Goal: Check status: Check status

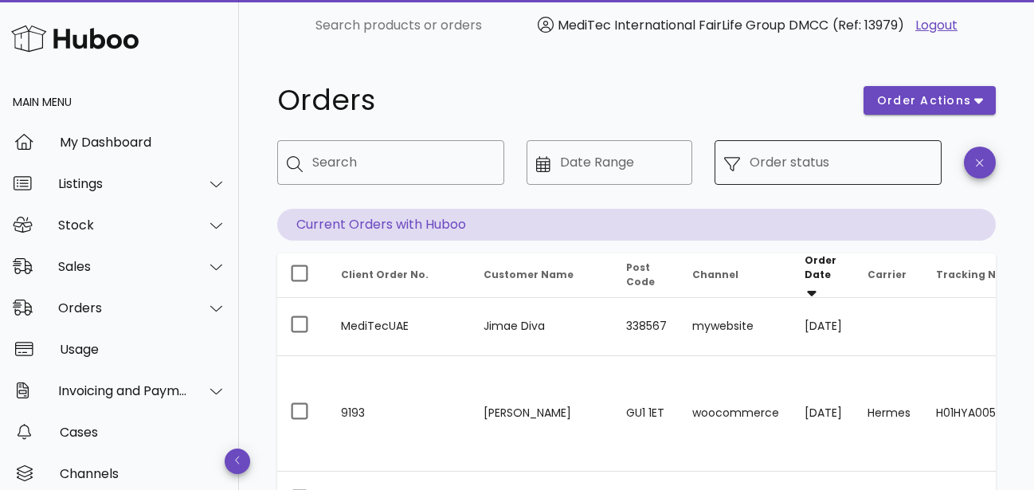
click at [899, 163] on input "Order status" at bounding box center [840, 162] width 182 height 25
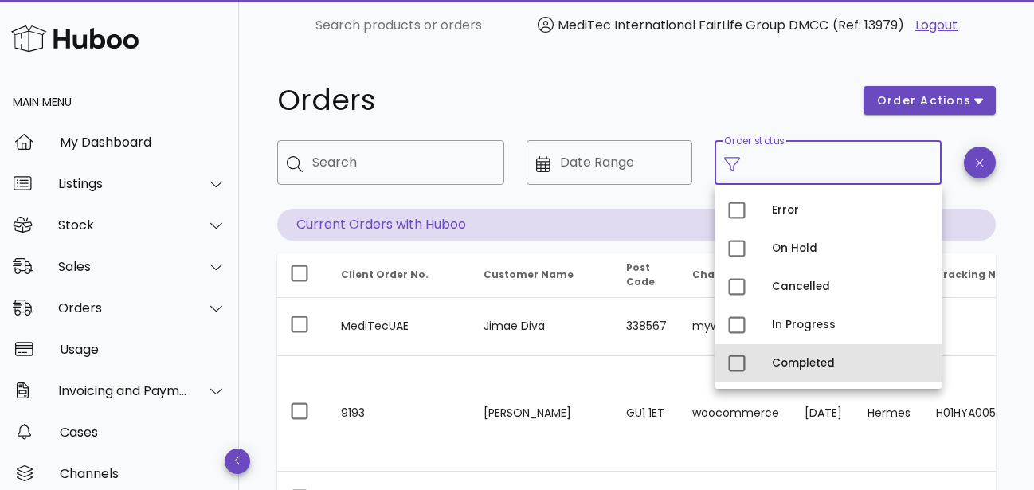
click at [790, 362] on div "Completed" at bounding box center [850, 363] width 157 height 13
type input "**********"
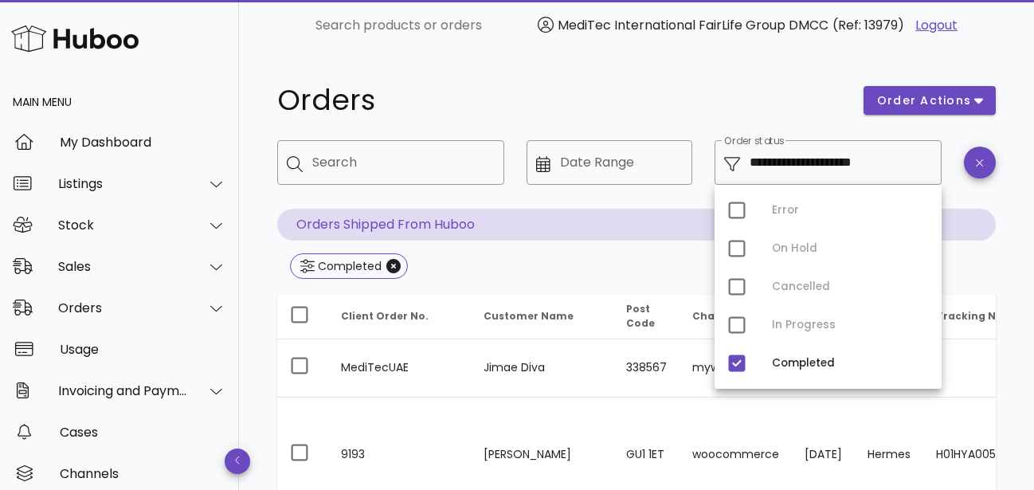
click at [663, 112] on h1 "Orders" at bounding box center [560, 100] width 567 height 29
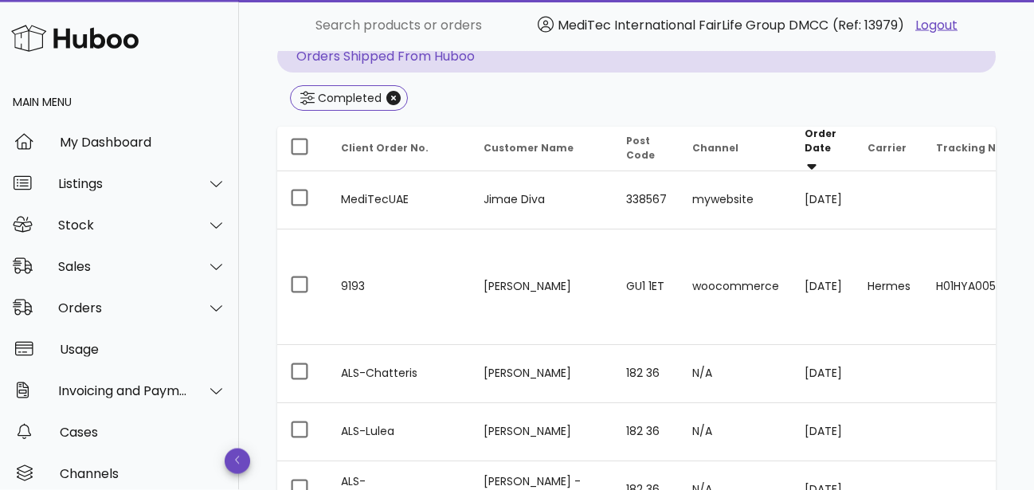
scroll to position [81, 0]
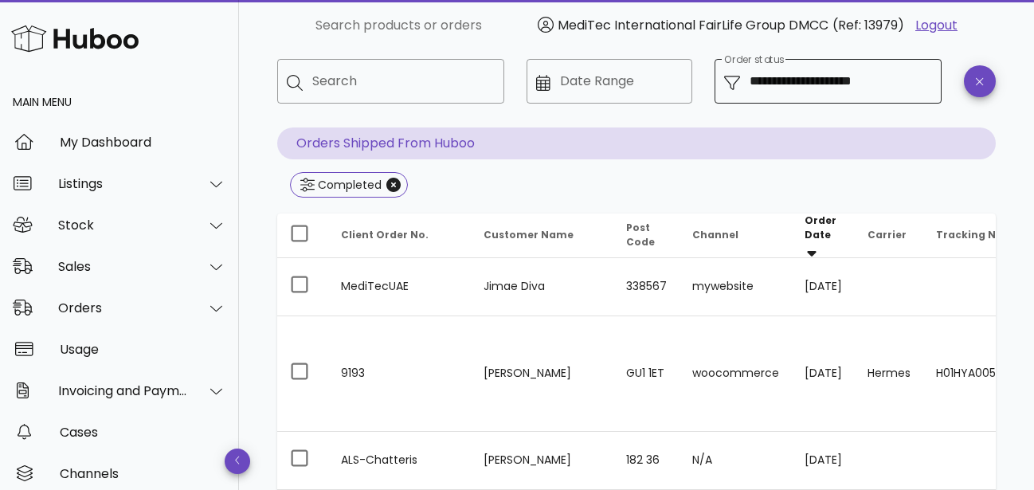
click at [815, 79] on input "**********" at bounding box center [840, 80] width 182 height 25
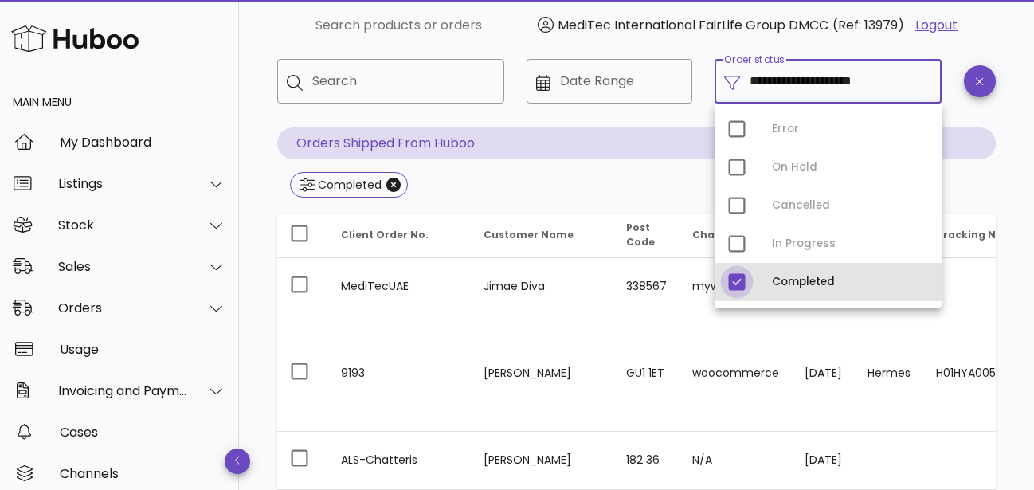
click at [739, 287] on div at bounding box center [736, 281] width 27 height 27
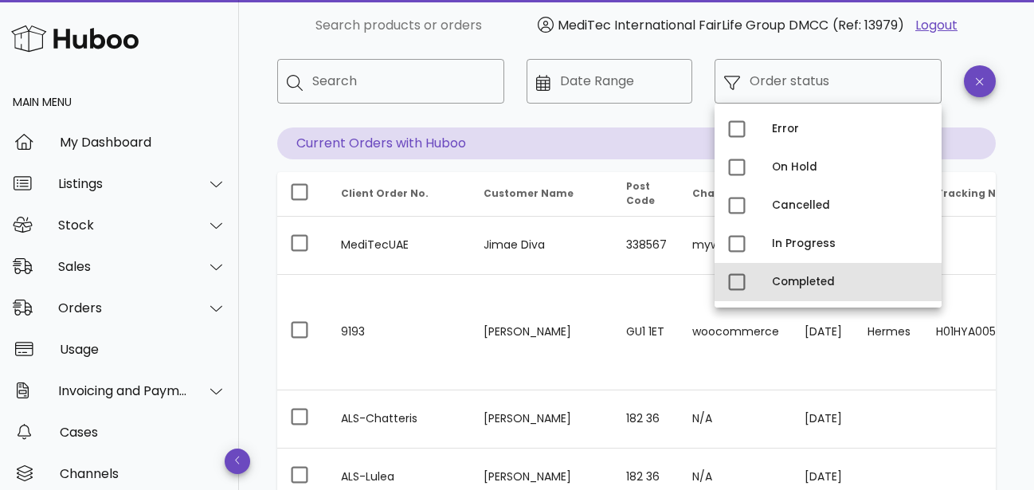
click at [774, 281] on div "Completed" at bounding box center [850, 282] width 157 height 13
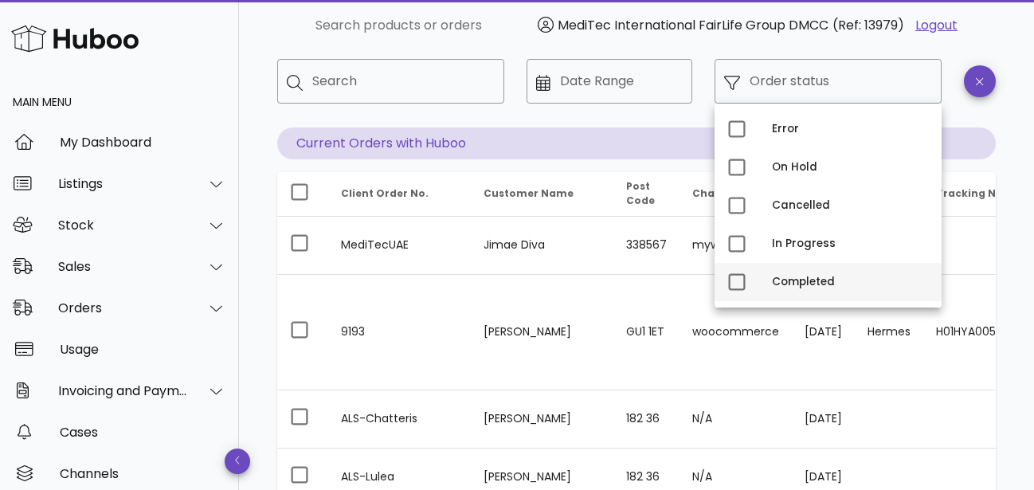
type input "**********"
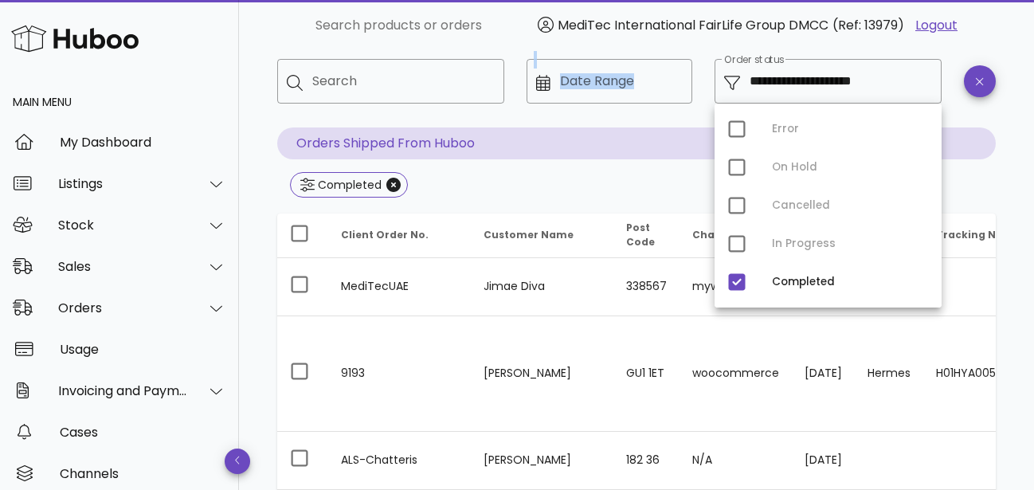
click at [515, 120] on div "**********" at bounding box center [636, 93] width 737 height 88
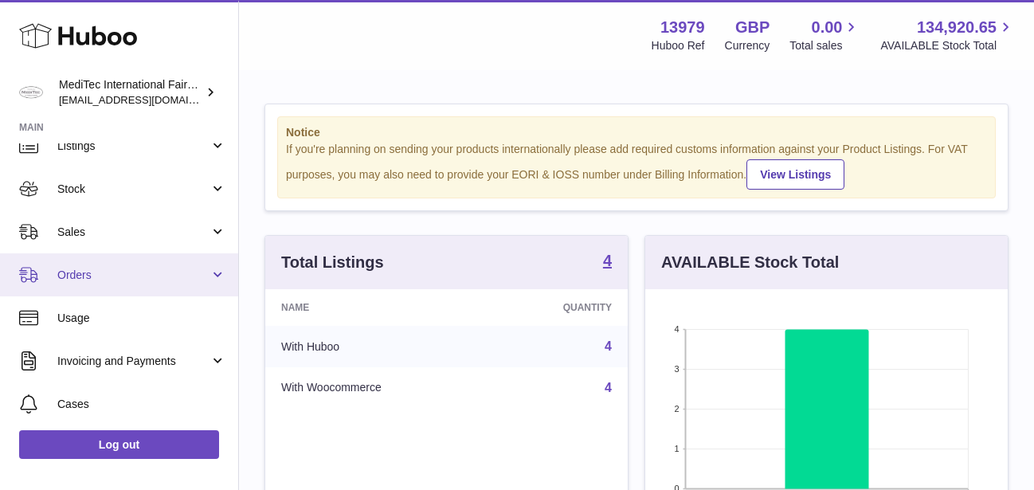
scroll to position [76, 0]
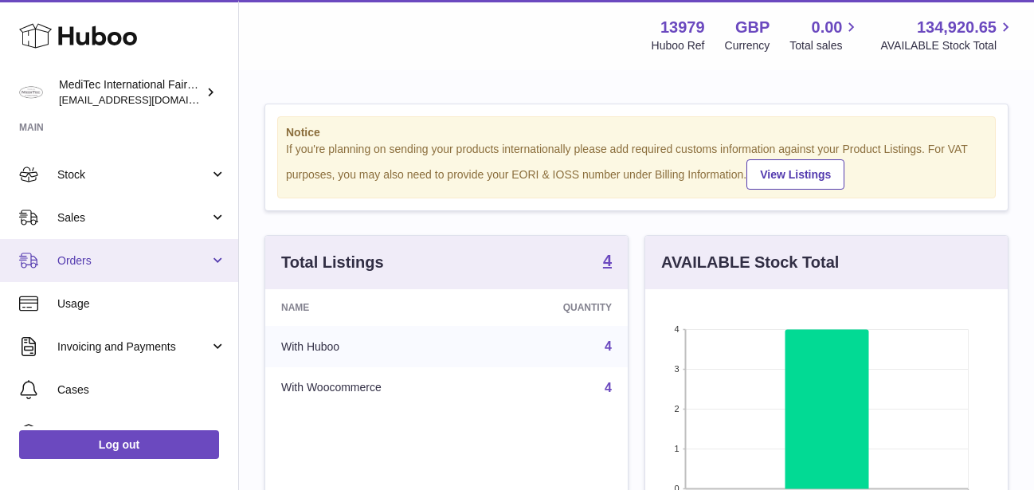
click at [181, 258] on span "Orders" at bounding box center [133, 260] width 152 height 15
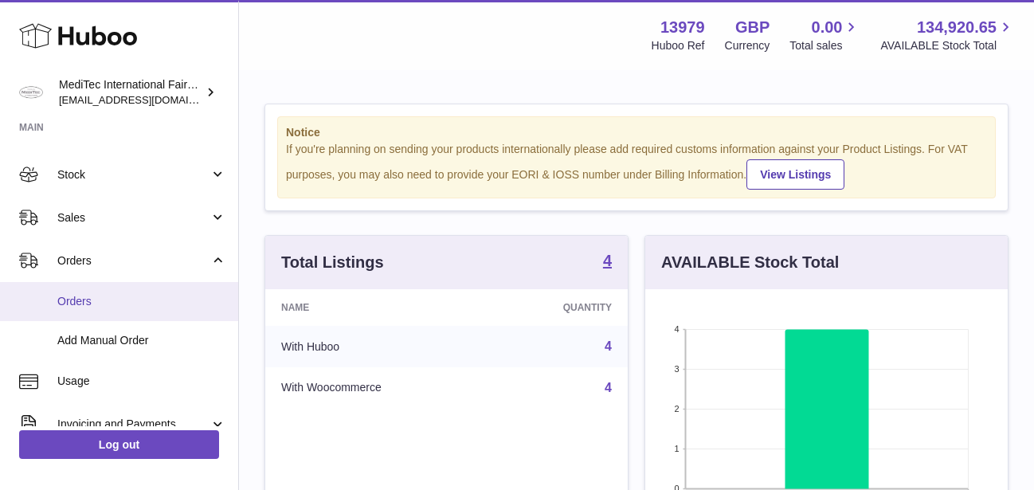
click at [62, 299] on span "Orders" at bounding box center [141, 301] width 169 height 15
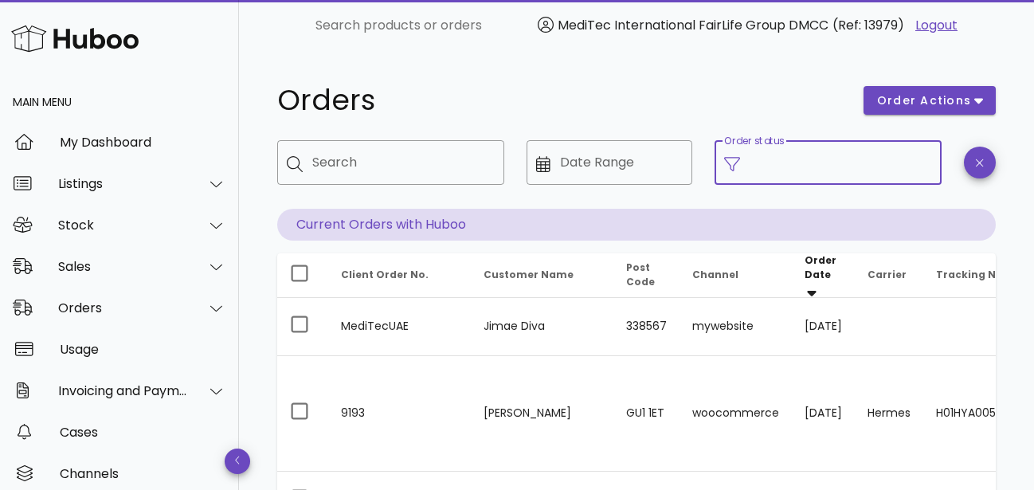
click at [780, 170] on input "Order status" at bounding box center [840, 162] width 182 height 25
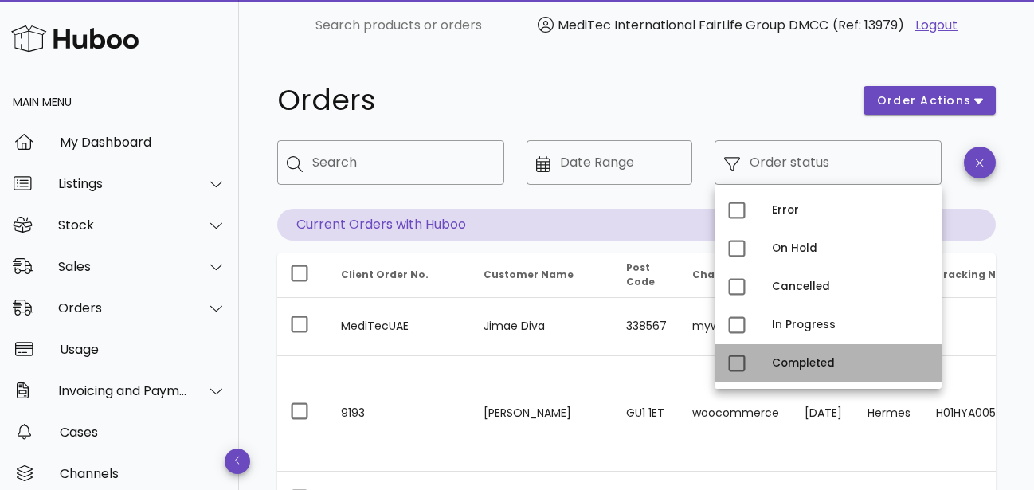
click at [772, 370] on div "Completed" at bounding box center [850, 362] width 157 height 25
type input "**********"
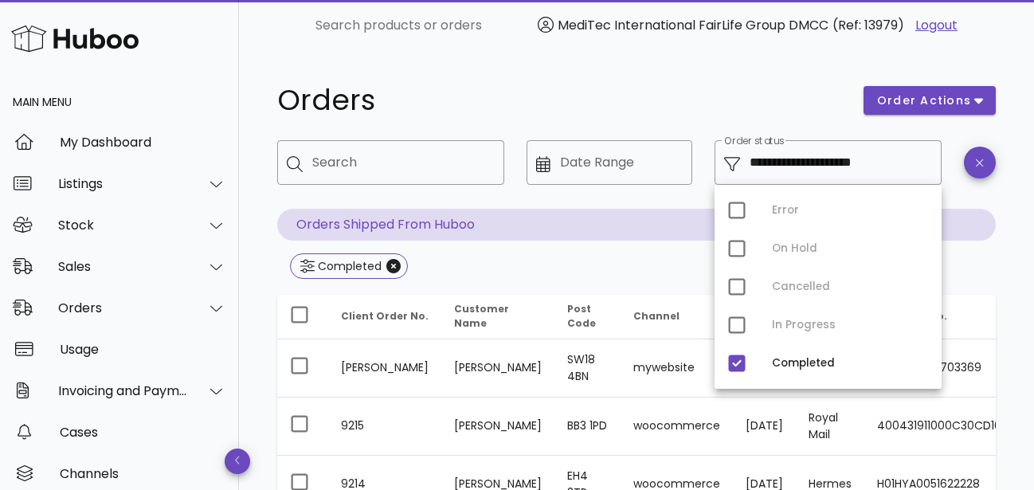
click at [606, 109] on h1 "Orders" at bounding box center [560, 100] width 567 height 29
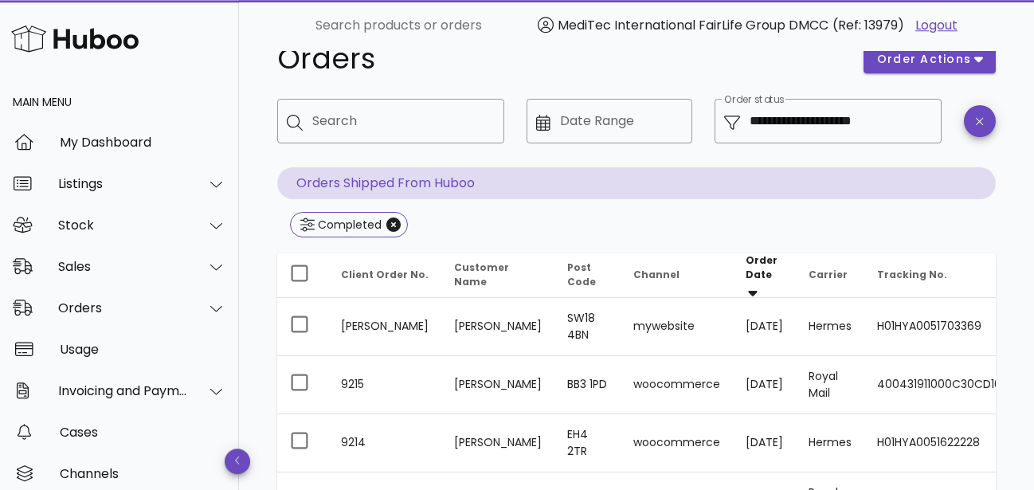
scroll to position [81, 0]
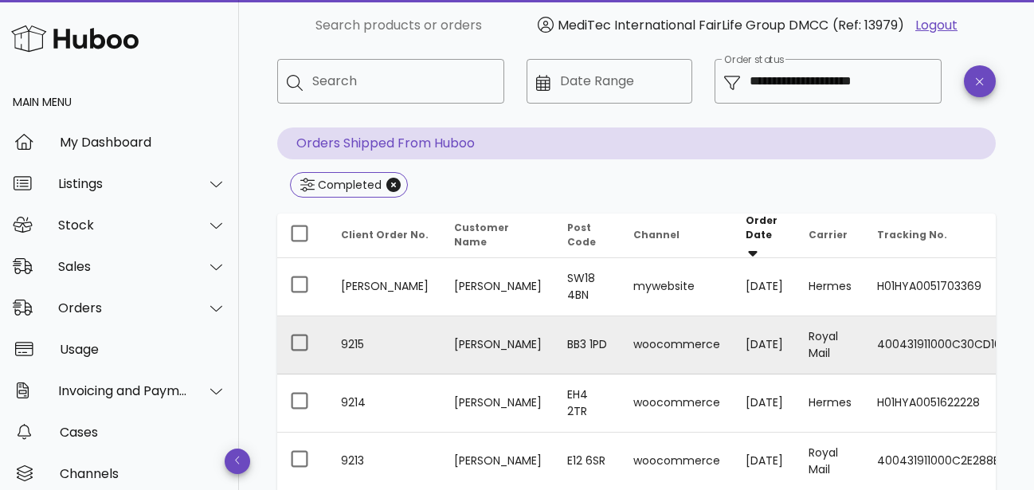
click at [372, 333] on td "9215" at bounding box center [384, 345] width 113 height 58
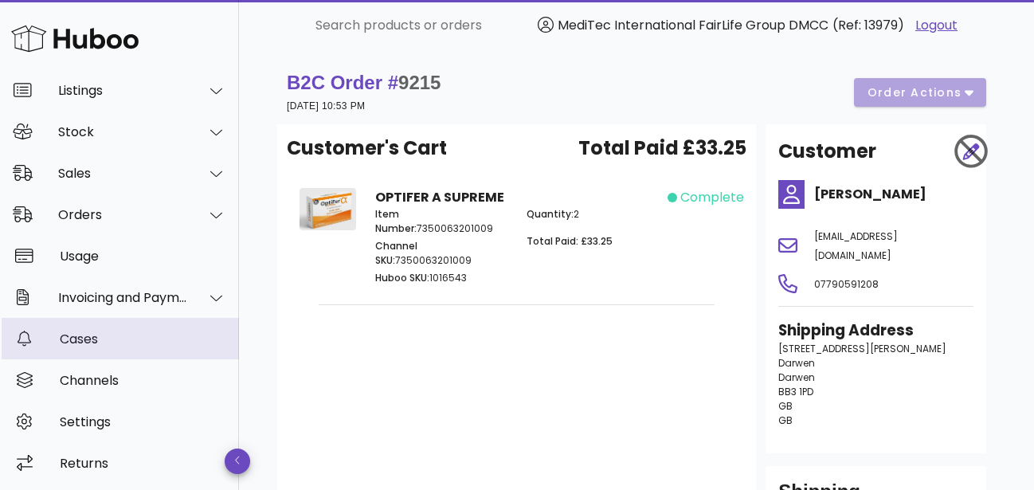
click at [92, 335] on div "Cases" at bounding box center [143, 338] width 166 height 15
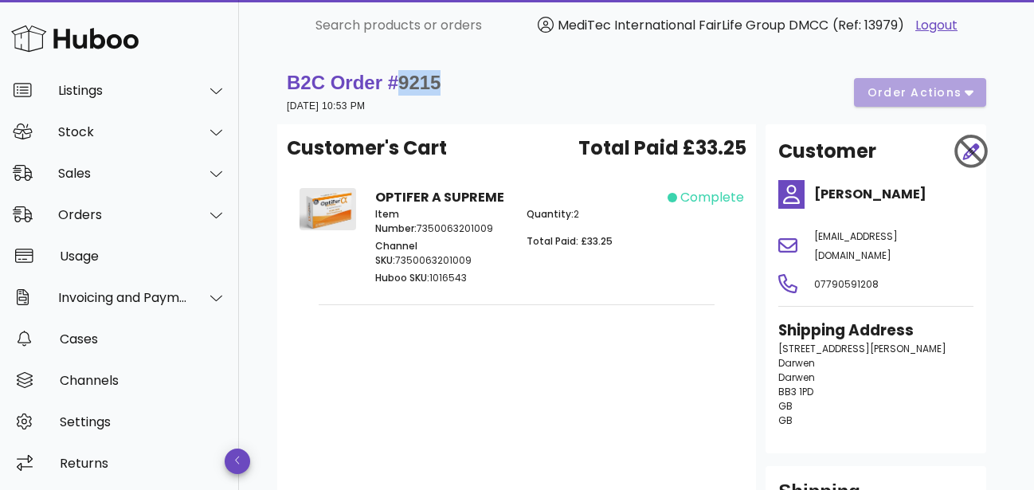
drag, startPoint x: 448, startPoint y: 85, endPoint x: 397, endPoint y: 76, distance: 52.6
click at [397, 76] on div "B2C Order # 9215 26 August 2025 at 10:53 PM order actions" at bounding box center [636, 92] width 699 height 45
copy span "9215"
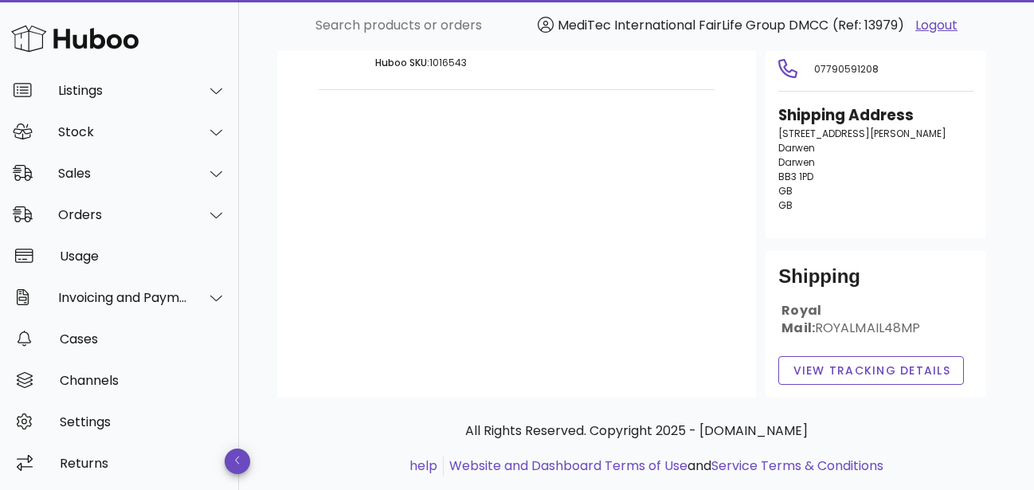
scroll to position [53, 0]
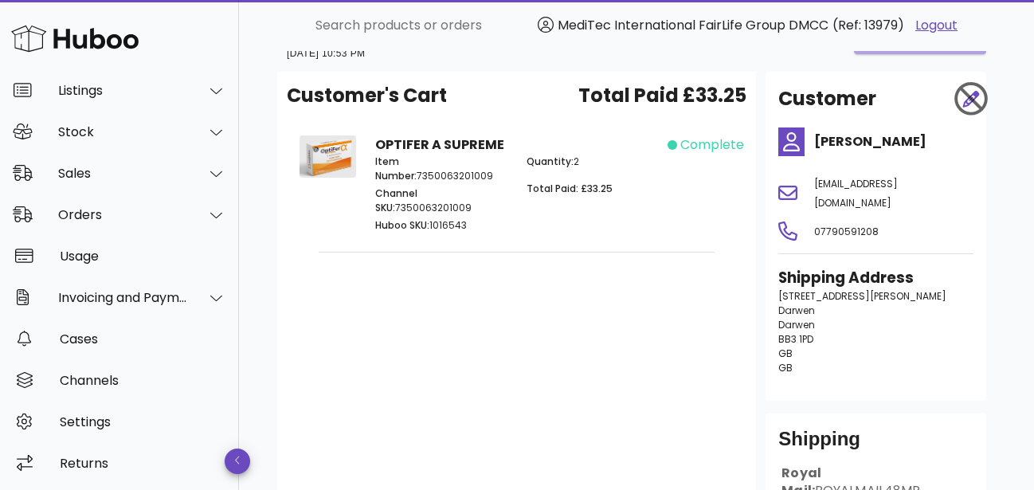
drag, startPoint x: 796, startPoint y: 350, endPoint x: 778, endPoint y: 268, distance: 83.3
click at [778, 268] on div "Shipping Address 77 Harwood Street Darwen Darwen BB3 1PD GB GB" at bounding box center [875, 327] width 214 height 140
copy div "Shipping Address 77 Harwood Street Darwen Darwen BB3 1PD GB GB"
